Goal: Task Accomplishment & Management: Use online tool/utility

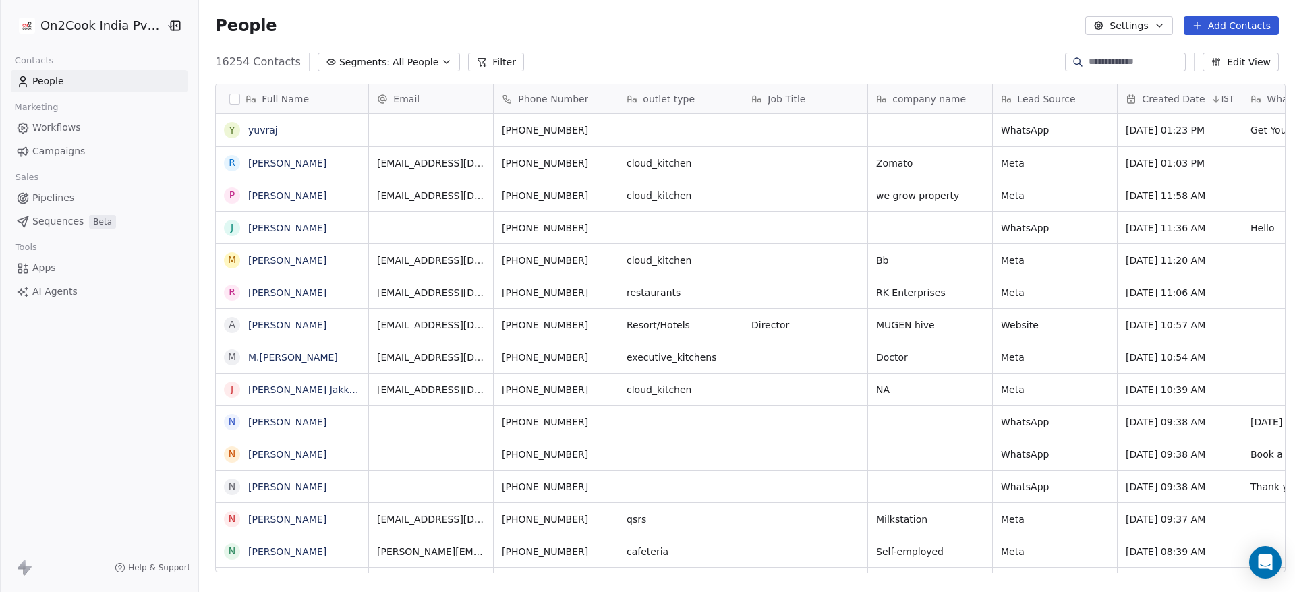
scroll to position [505, 1087]
click at [1134, 61] on input at bounding box center [1136, 61] width 94 height 13
paste input "**********"
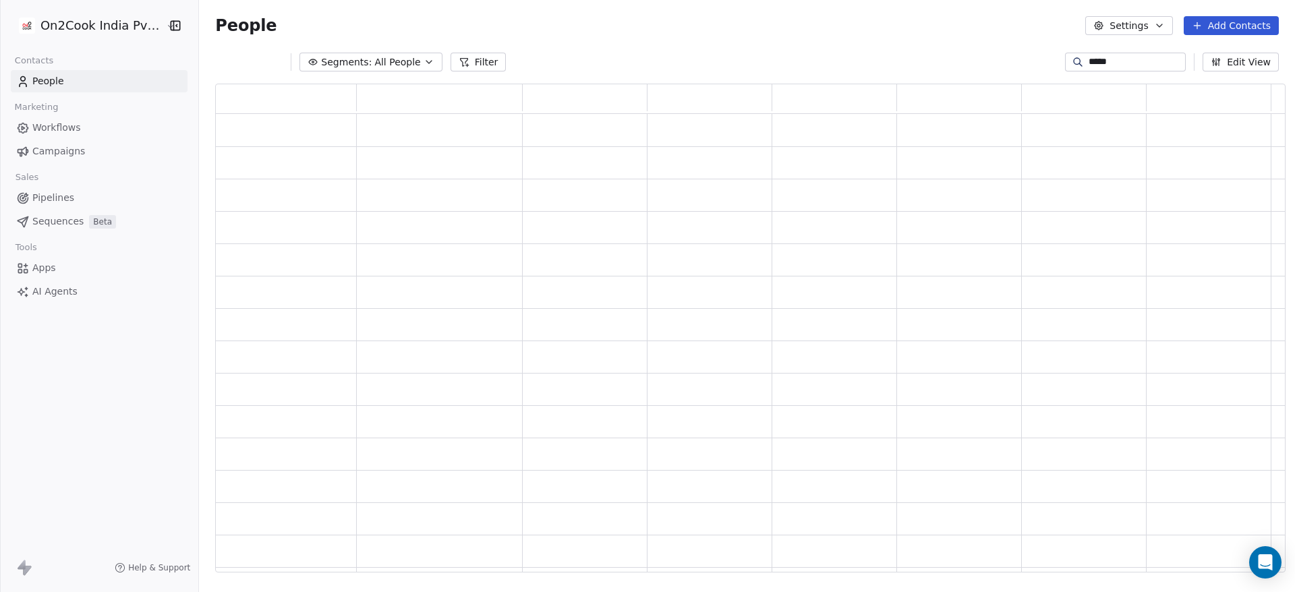
scroll to position [473, 1054]
type input "*"
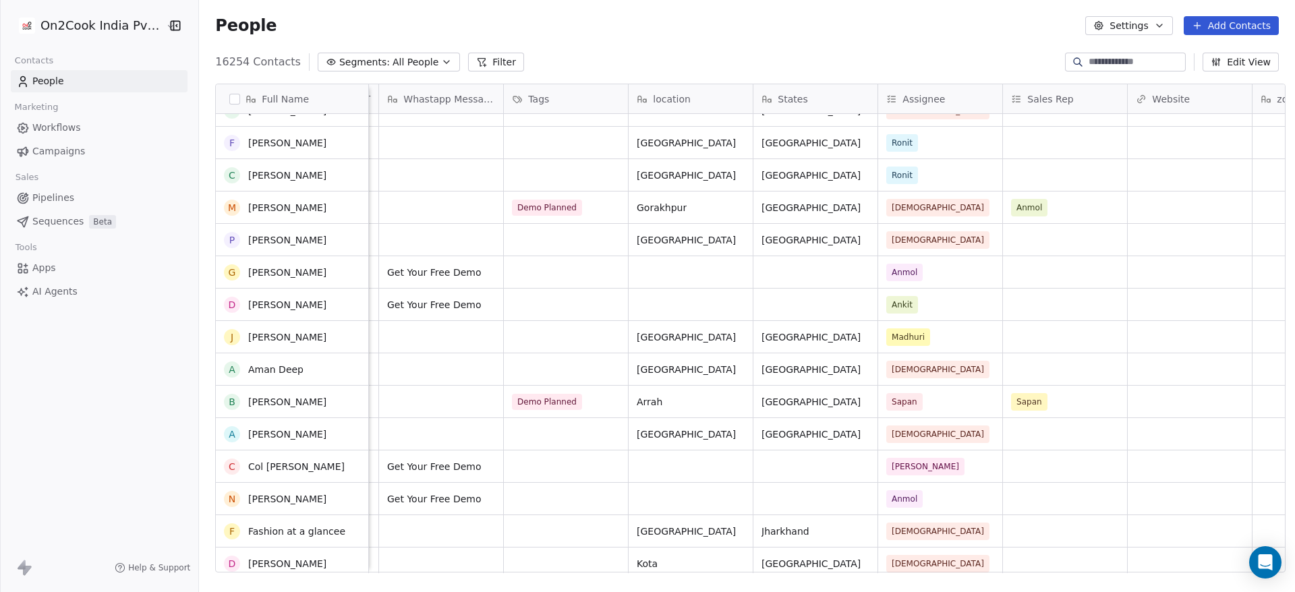
scroll to position [0, 0]
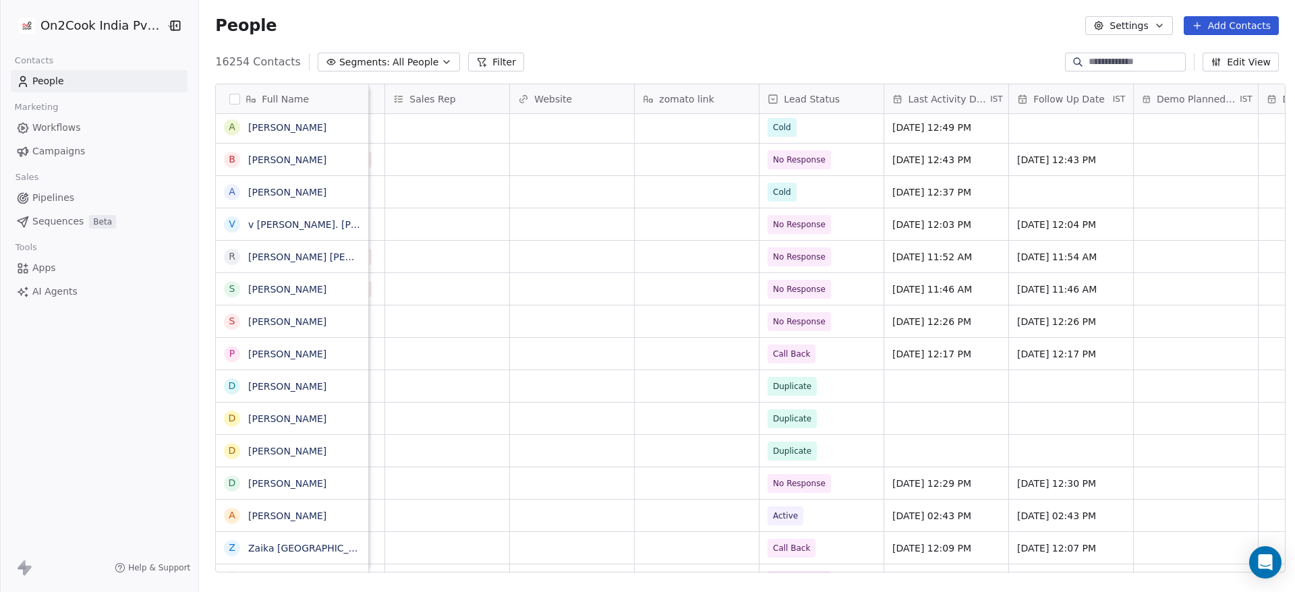
click at [473, 64] on button "Filter" at bounding box center [496, 62] width 56 height 19
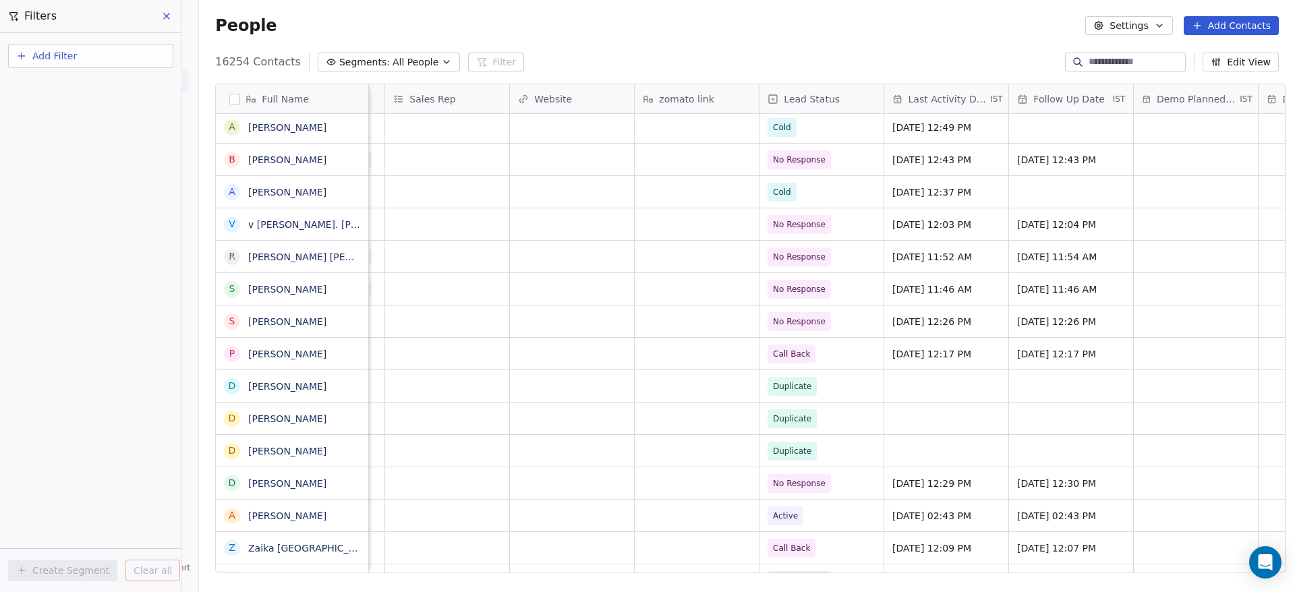
click at [100, 63] on button "Add Filter" at bounding box center [90, 56] width 165 height 24
click at [99, 84] on span "Contact properties" at bounding box center [66, 88] width 88 height 14
type input "****"
click at [61, 335] on div "Where property Lead Status Is Select Lead Status Add filter to this group Add a…" at bounding box center [90, 312] width 181 height 559
click at [71, 135] on body "On2Cook India Pvt. Ltd. Contacts People Marketing Workflows Campaigns Sales Pip…" at bounding box center [647, 296] width 1295 height 592
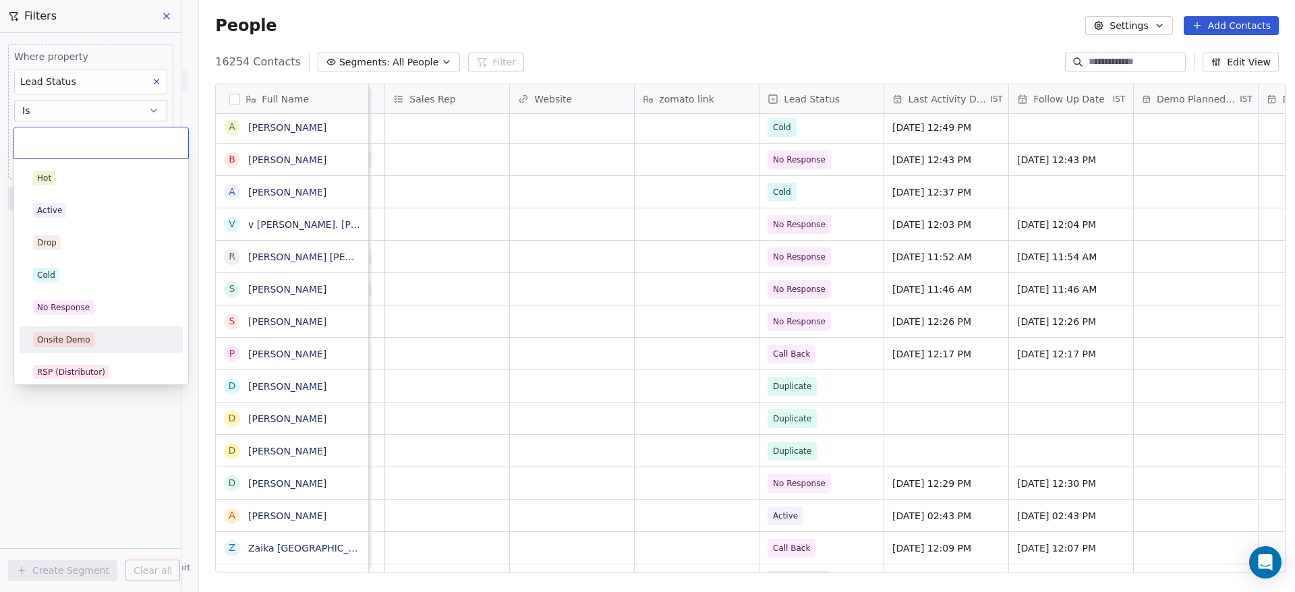
click at [58, 341] on div "Onsite Demo" at bounding box center [63, 340] width 53 height 12
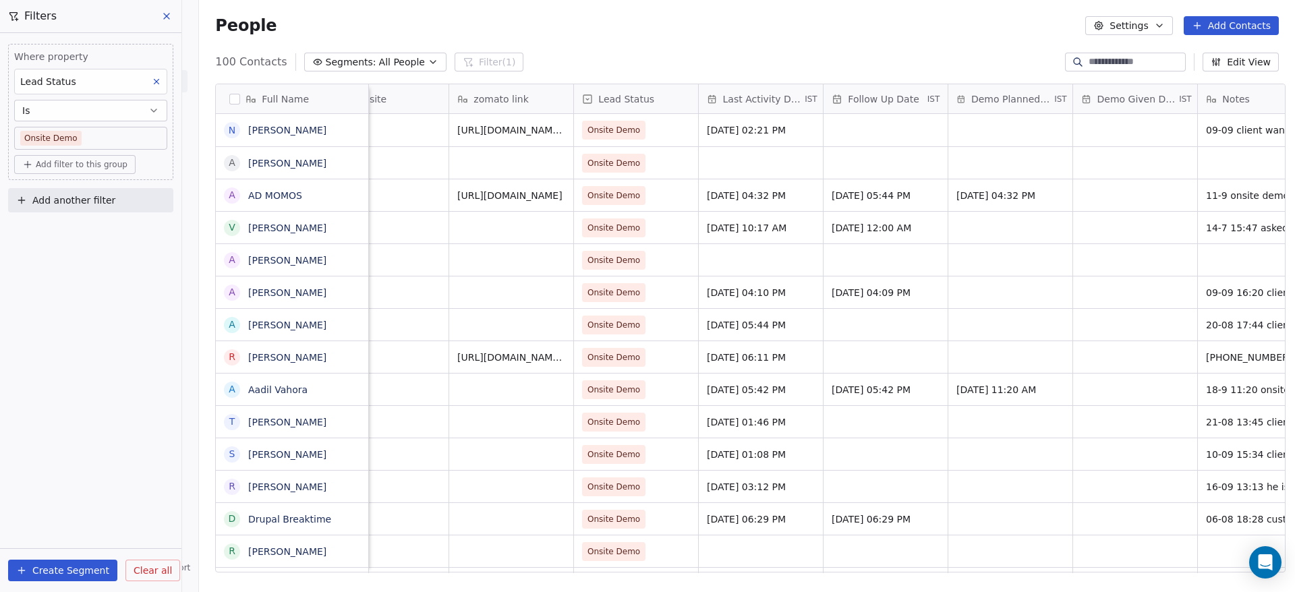
scroll to position [0, 1665]
click at [163, 11] on icon at bounding box center [166, 16] width 11 height 11
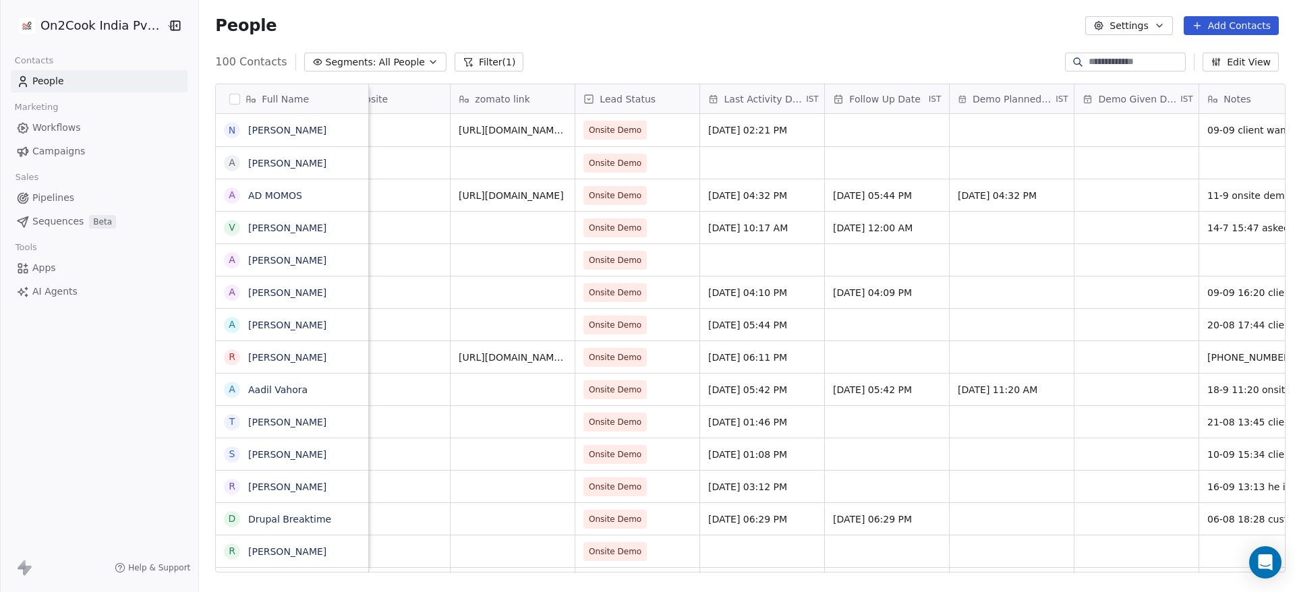
click at [59, 79] on span "People" at bounding box center [48, 81] width 32 height 14
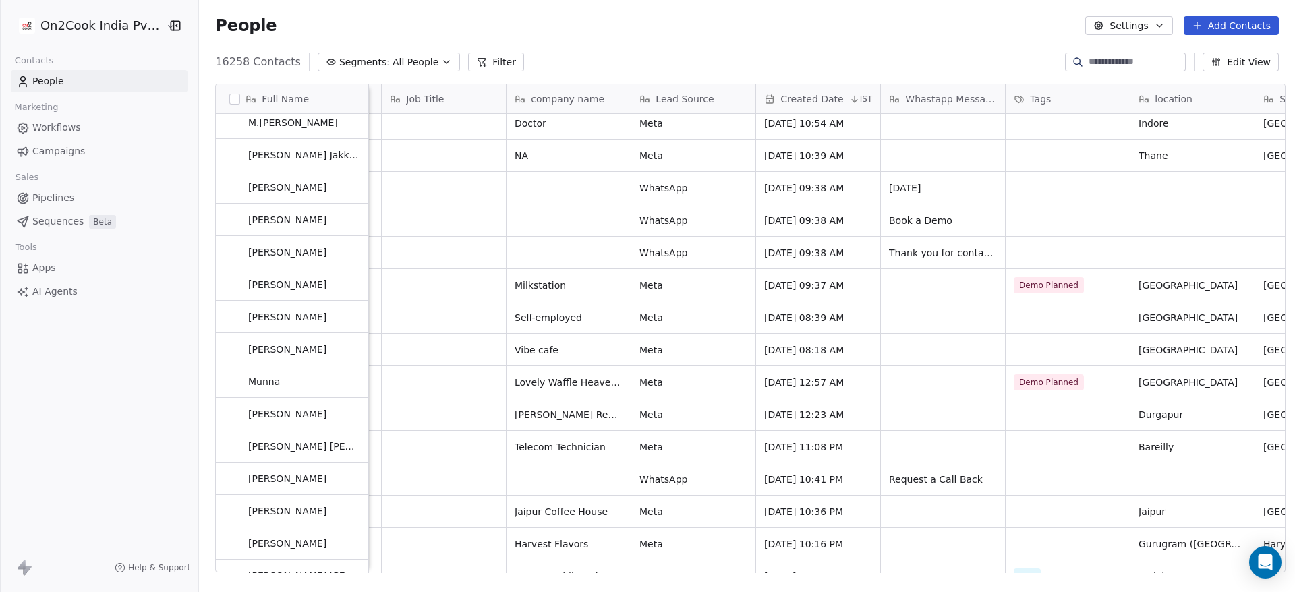
scroll to position [364, 0]
click at [487, 63] on button "Filter" at bounding box center [496, 62] width 56 height 19
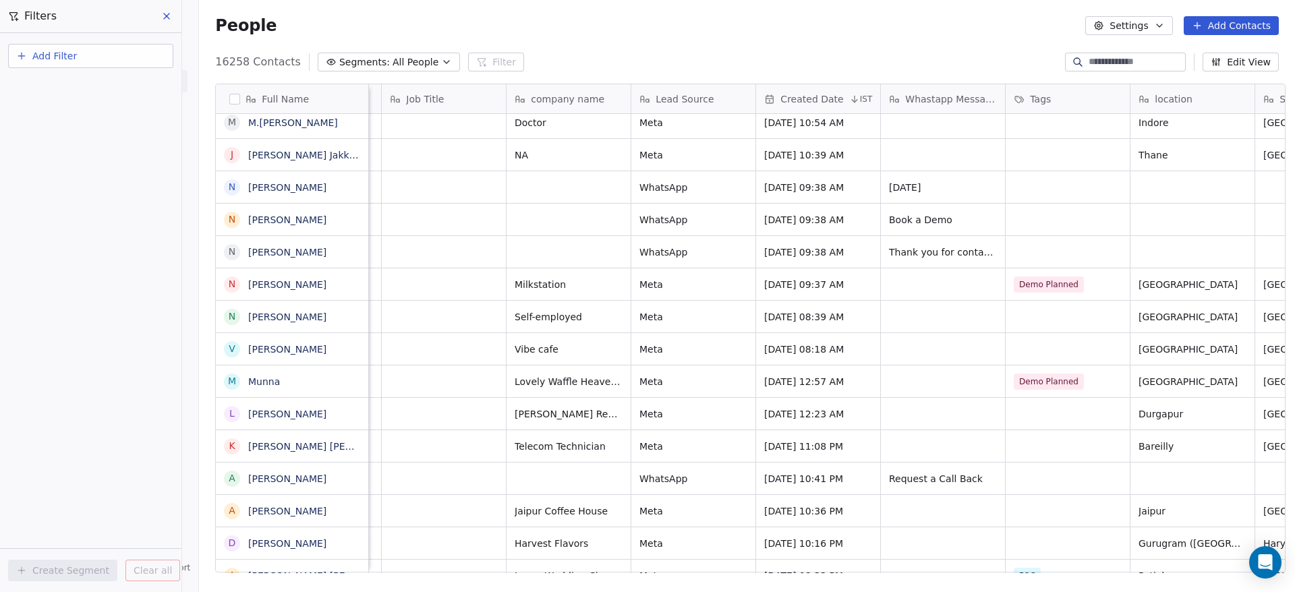
click at [113, 64] on button "Add Filter" at bounding box center [90, 56] width 165 height 24
click at [104, 90] on div "Contact properties" at bounding box center [90, 88] width 137 height 14
type input "****"
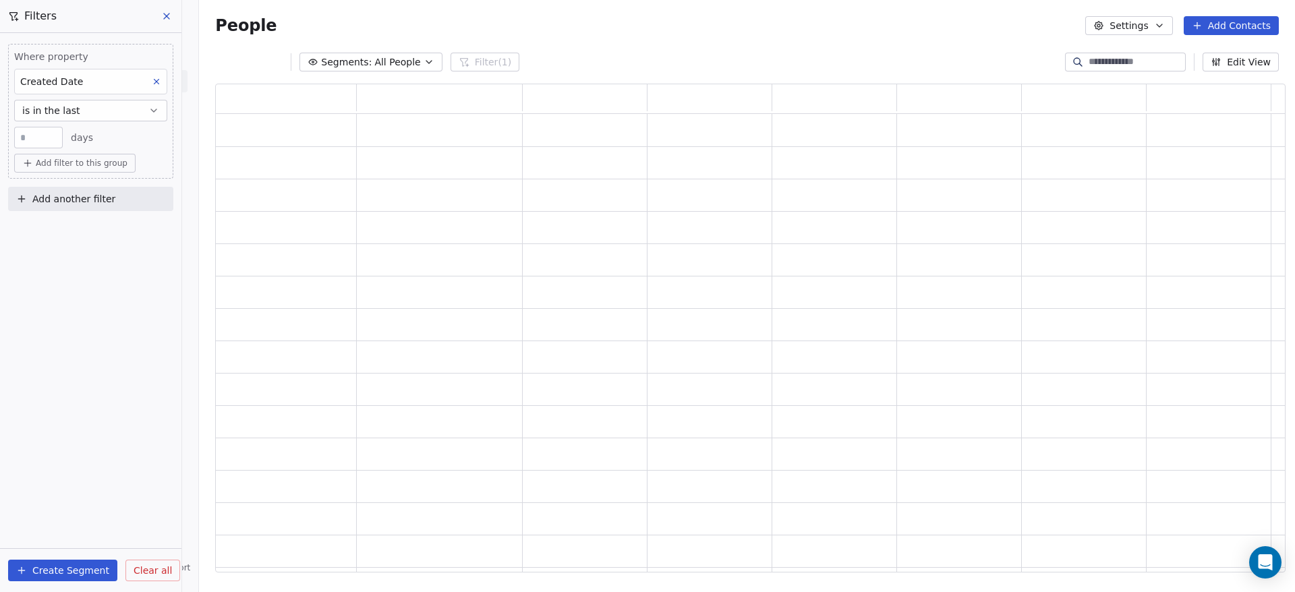
scroll to position [473, 1054]
click at [79, 112] on button "is in the last" at bounding box center [90, 111] width 153 height 22
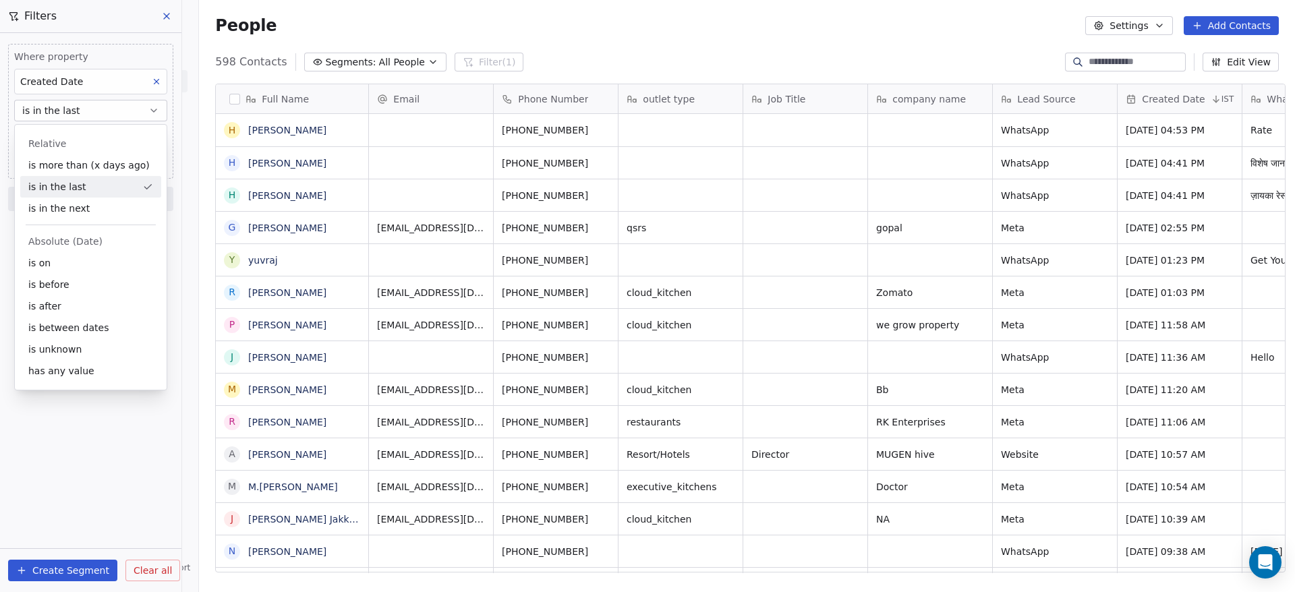
scroll to position [505, 1087]
click at [60, 265] on div "is on" at bounding box center [90, 263] width 141 height 22
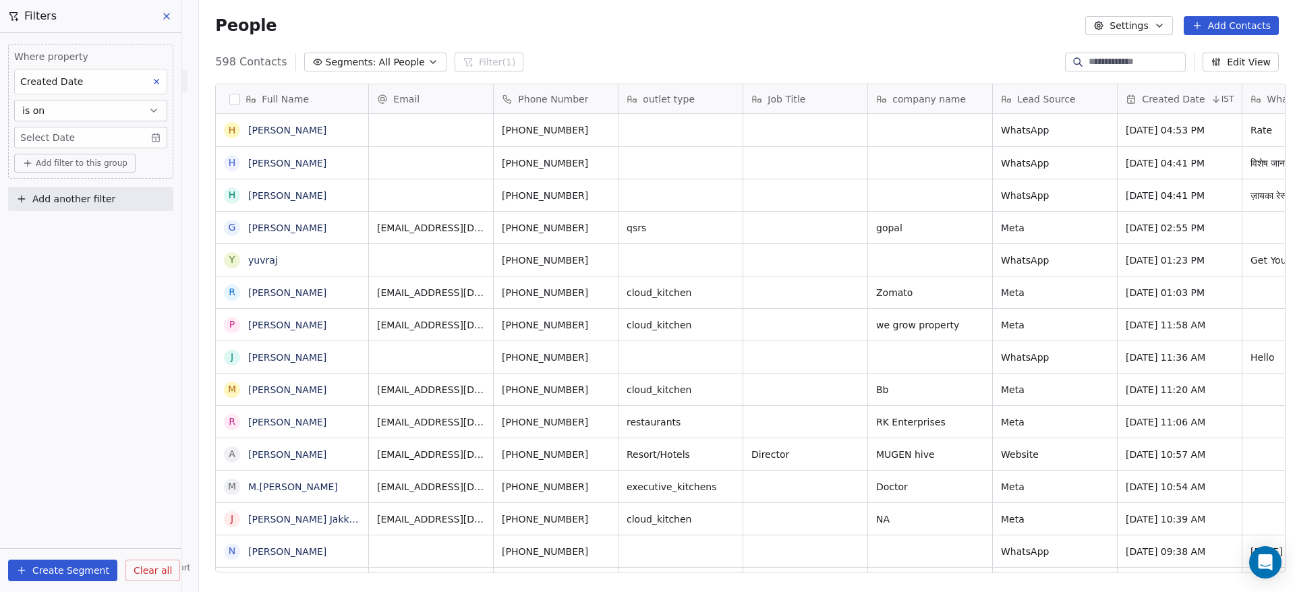
click at [96, 134] on body "On2Cook India Pvt. Ltd. Contacts People Marketing Workflows Campaigns Sales Pip…" at bounding box center [647, 296] width 1295 height 592
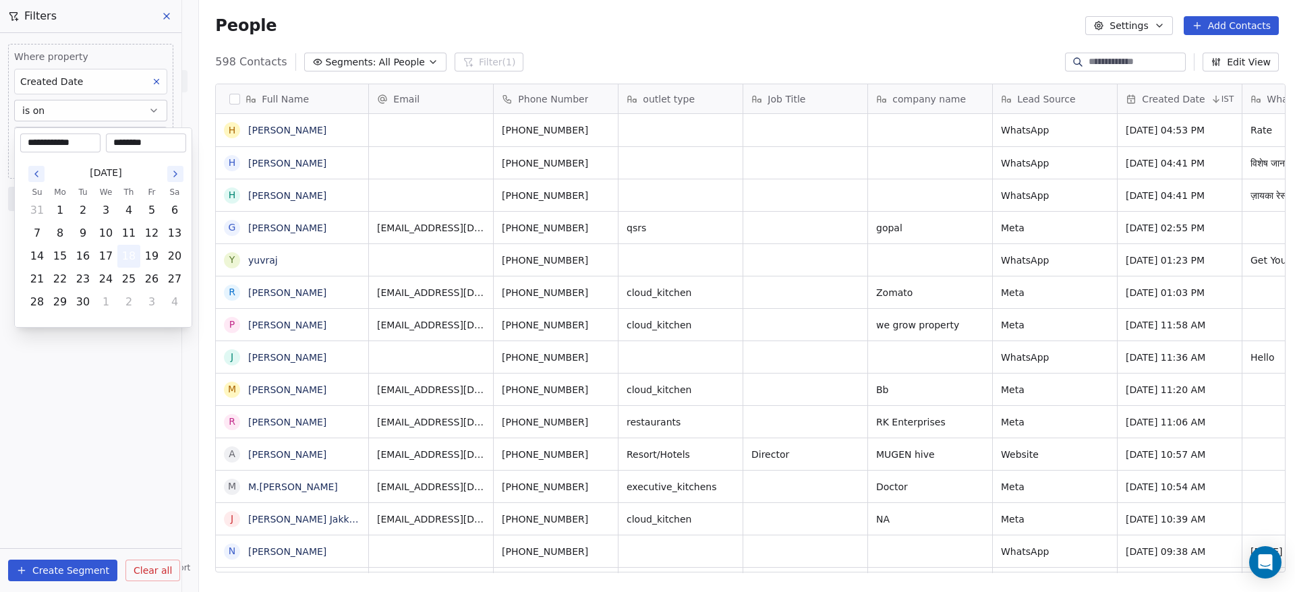
click at [131, 248] on button "18" at bounding box center [129, 257] width 22 height 22
click at [118, 424] on html "On2Cook India Pvt. Ltd. Contacts People Marketing Workflows Campaigns Sales Pip…" at bounding box center [647, 296] width 1295 height 592
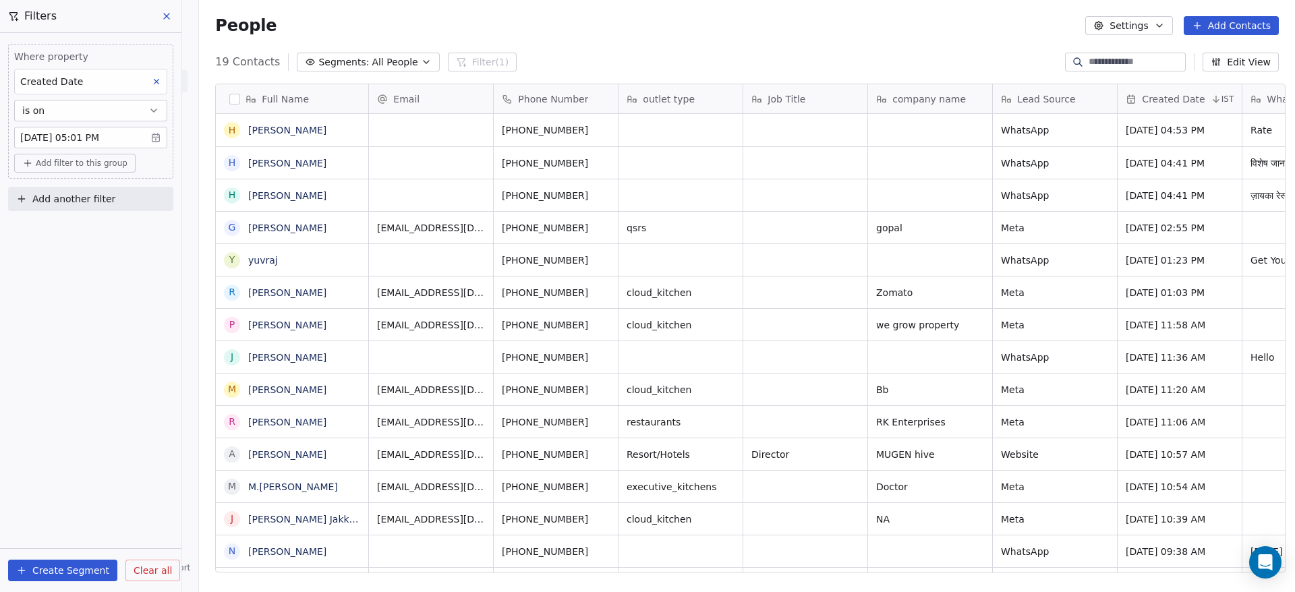
click at [140, 198] on button "Add another filter" at bounding box center [90, 199] width 165 height 24
click at [101, 231] on span "Contact properties" at bounding box center [66, 231] width 88 height 14
type input "*****"
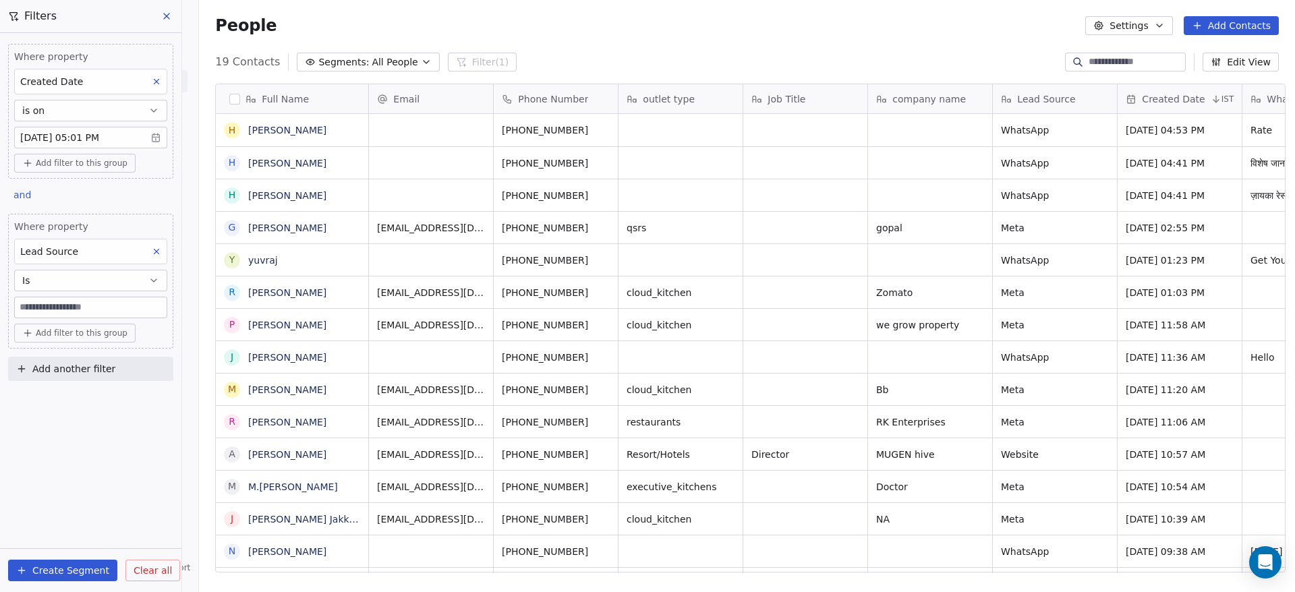
click at [65, 475] on div "Where property Created Date is on Sep 18, 2025 05:01 PM Add filter to this grou…" at bounding box center [90, 312] width 181 height 559
click at [123, 304] on input at bounding box center [91, 307] width 152 height 20
type input "****"
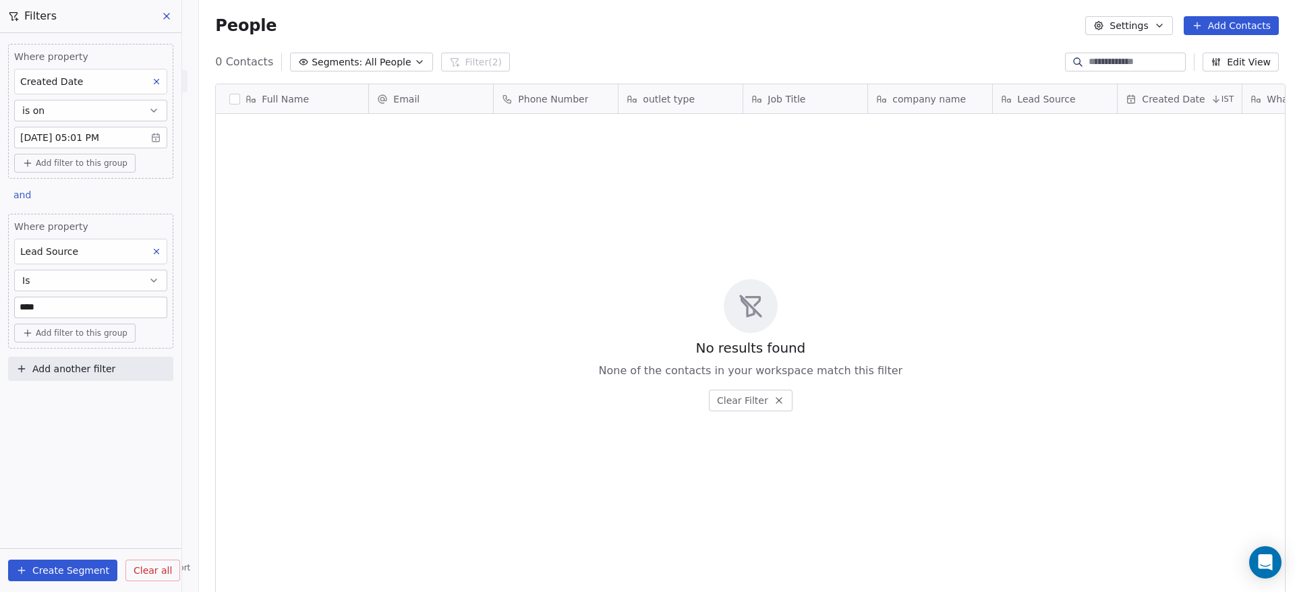
click at [125, 308] on input "****" at bounding box center [91, 307] width 152 height 20
click at [153, 334] on div "Add filter to this group" at bounding box center [90, 333] width 153 height 19
click at [140, 244] on html "On2Cook India Pvt. Ltd. Contacts People Marketing Workflows Campaigns Sales Pip…" at bounding box center [647, 296] width 1295 height 592
click at [159, 252] on icon at bounding box center [156, 251] width 9 height 9
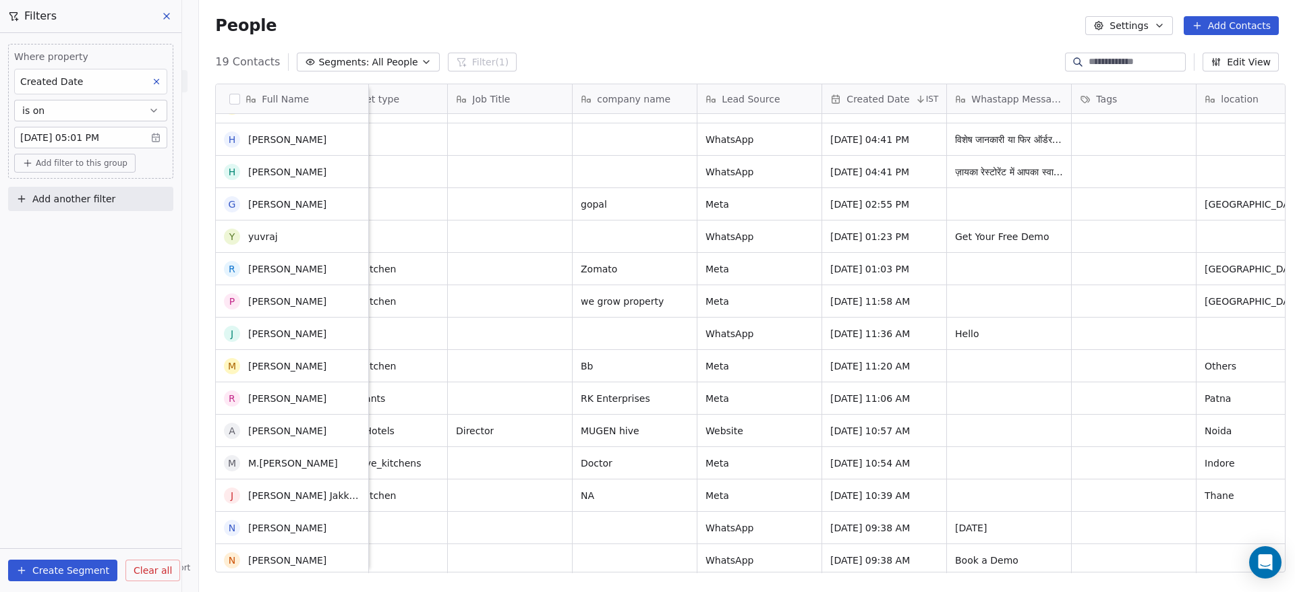
scroll to position [0, 0]
